Goal: Information Seeking & Learning: Learn about a topic

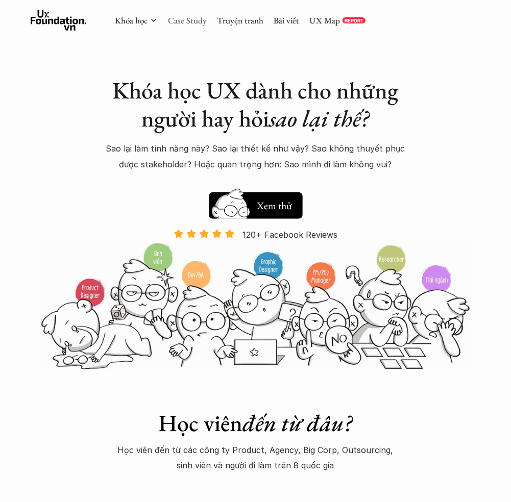
click at [201, 23] on link "Case Study" at bounding box center [187, 20] width 39 height 11
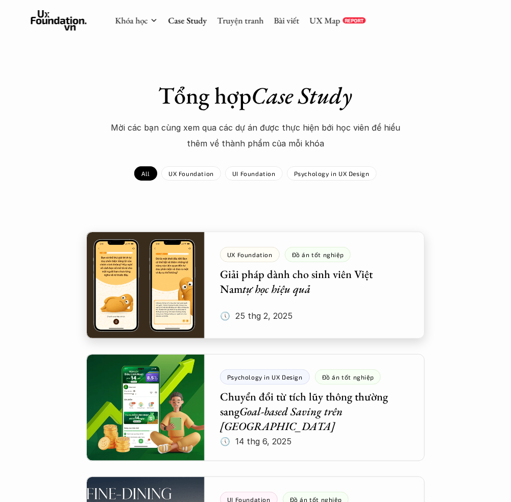
click at [167, 307] on div at bounding box center [255, 285] width 338 height 107
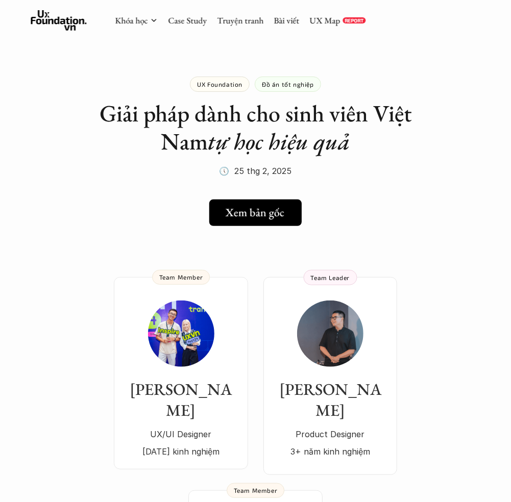
click at [252, 214] on h5 "Xem bản gốc" at bounding box center [255, 212] width 59 height 13
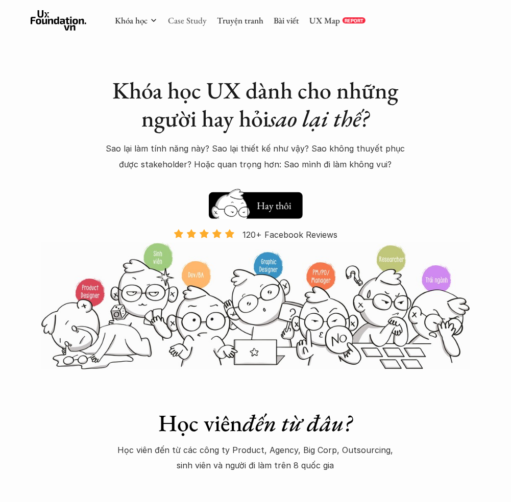
click at [186, 17] on link "Case Study" at bounding box center [187, 20] width 39 height 11
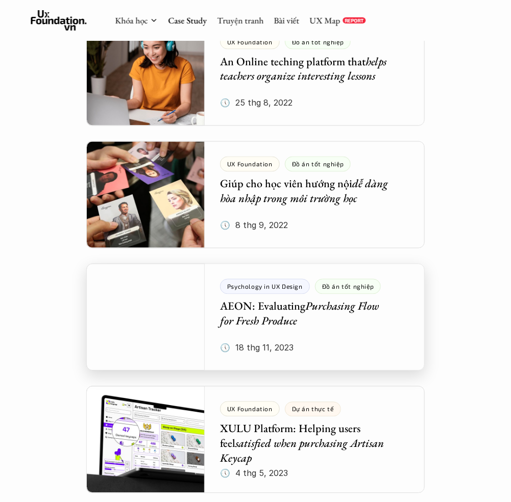
scroll to position [3758, 0]
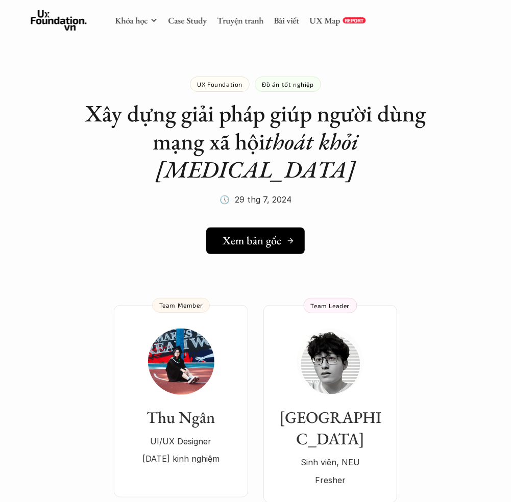
click at [250, 234] on h5 "Xem bản gốc" at bounding box center [252, 240] width 59 height 13
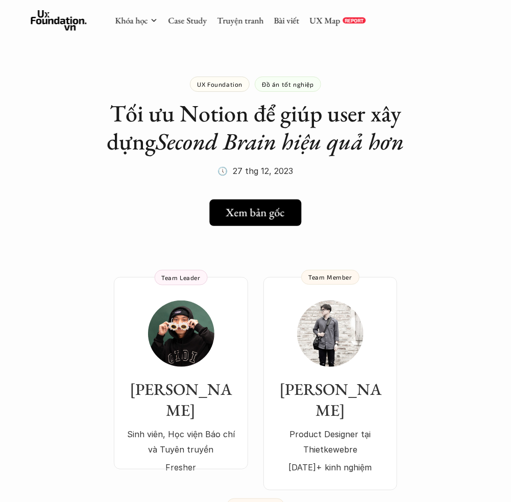
click at [242, 213] on h5 "Xem bản gốc" at bounding box center [255, 212] width 59 height 13
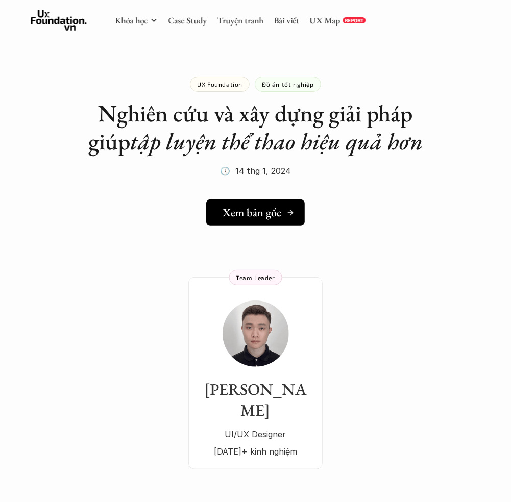
click at [228, 210] on h5 "Xem bản gốc" at bounding box center [252, 212] width 59 height 13
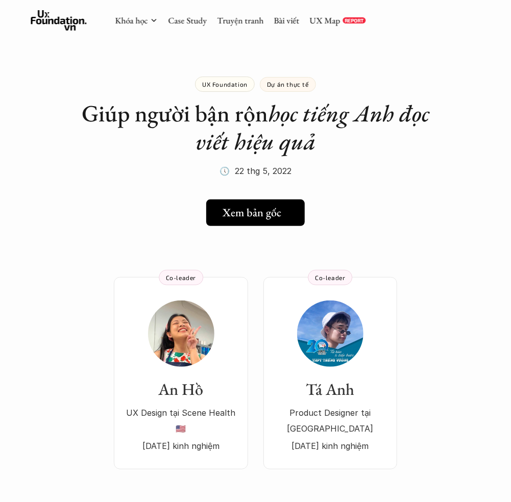
click at [255, 207] on h5 "Xem bản gốc" at bounding box center [252, 212] width 59 height 13
